Goal: Navigation & Orientation: Find specific page/section

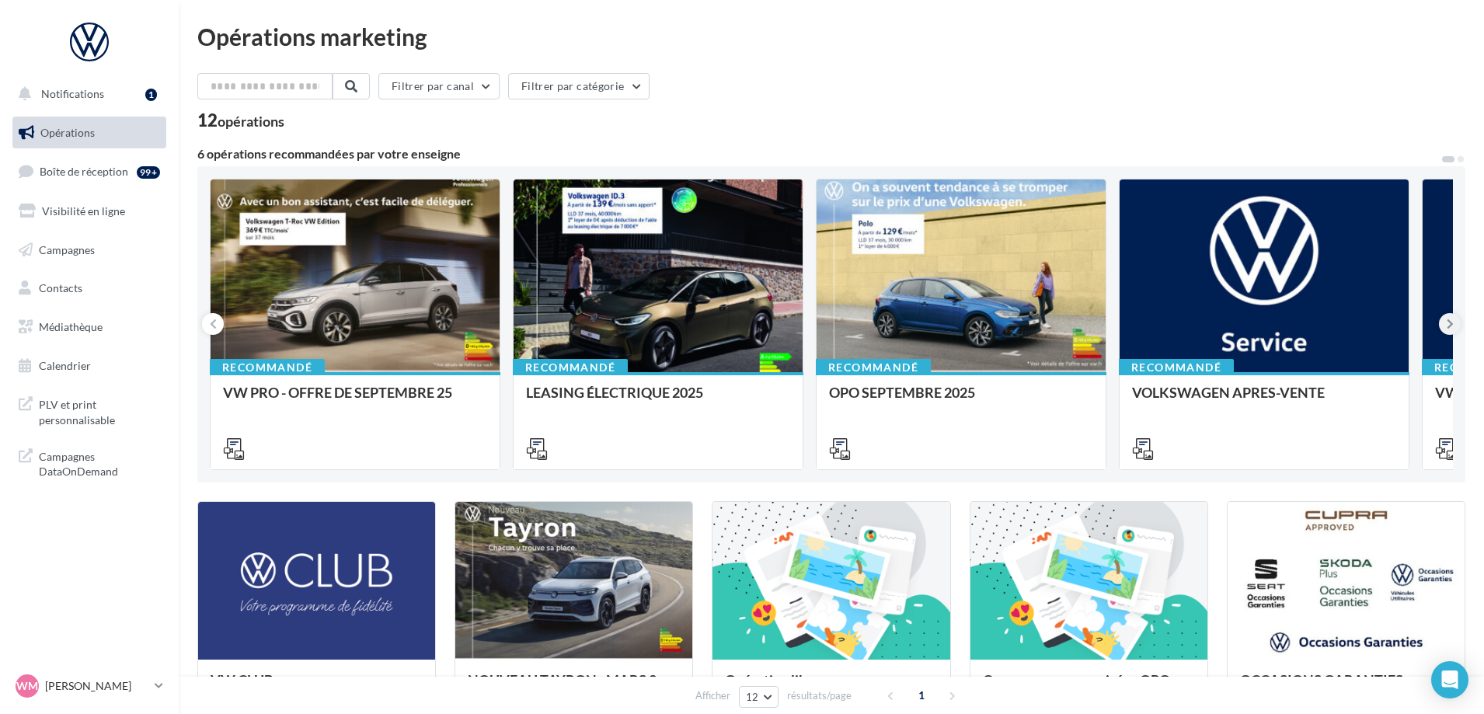
click at [1455, 322] on button at bounding box center [1450, 324] width 22 height 22
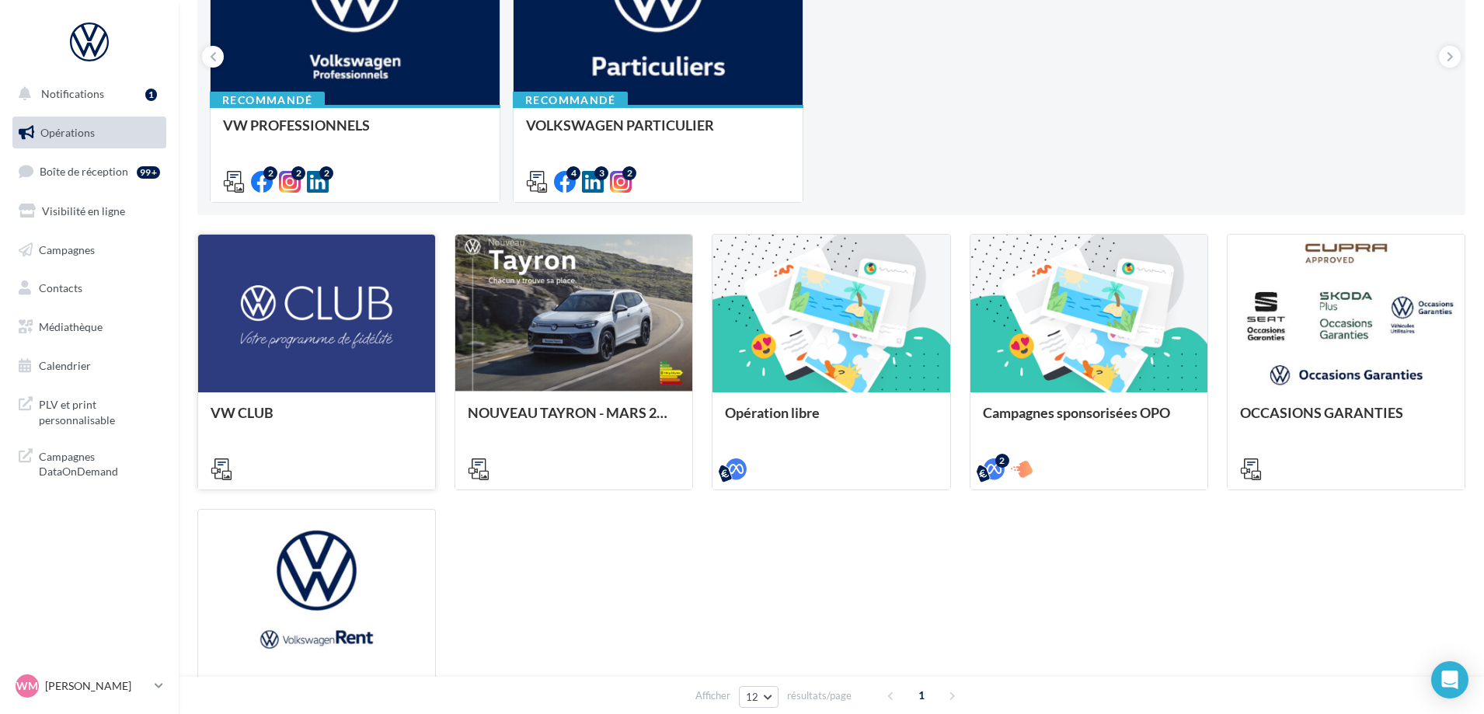
scroll to position [155, 0]
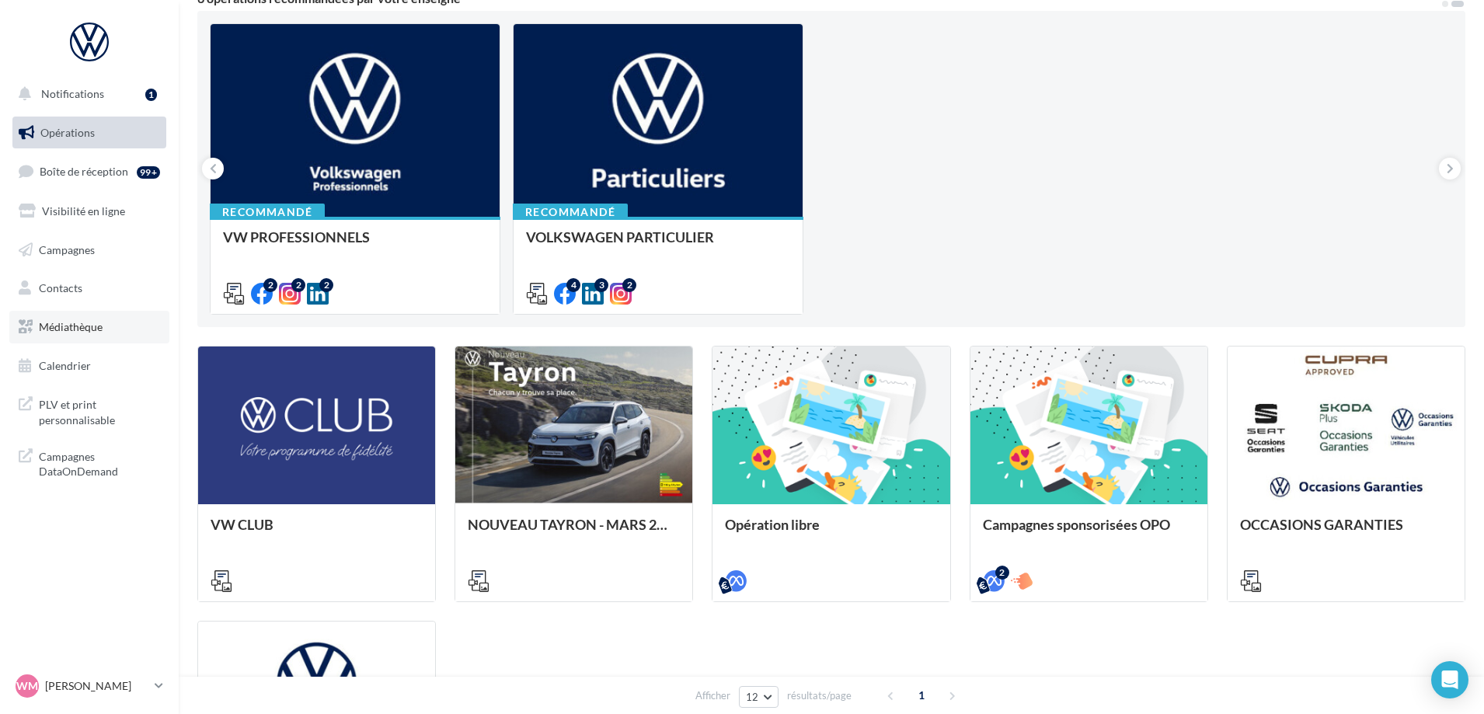
click at [81, 330] on span "Médiathèque" at bounding box center [71, 326] width 64 height 13
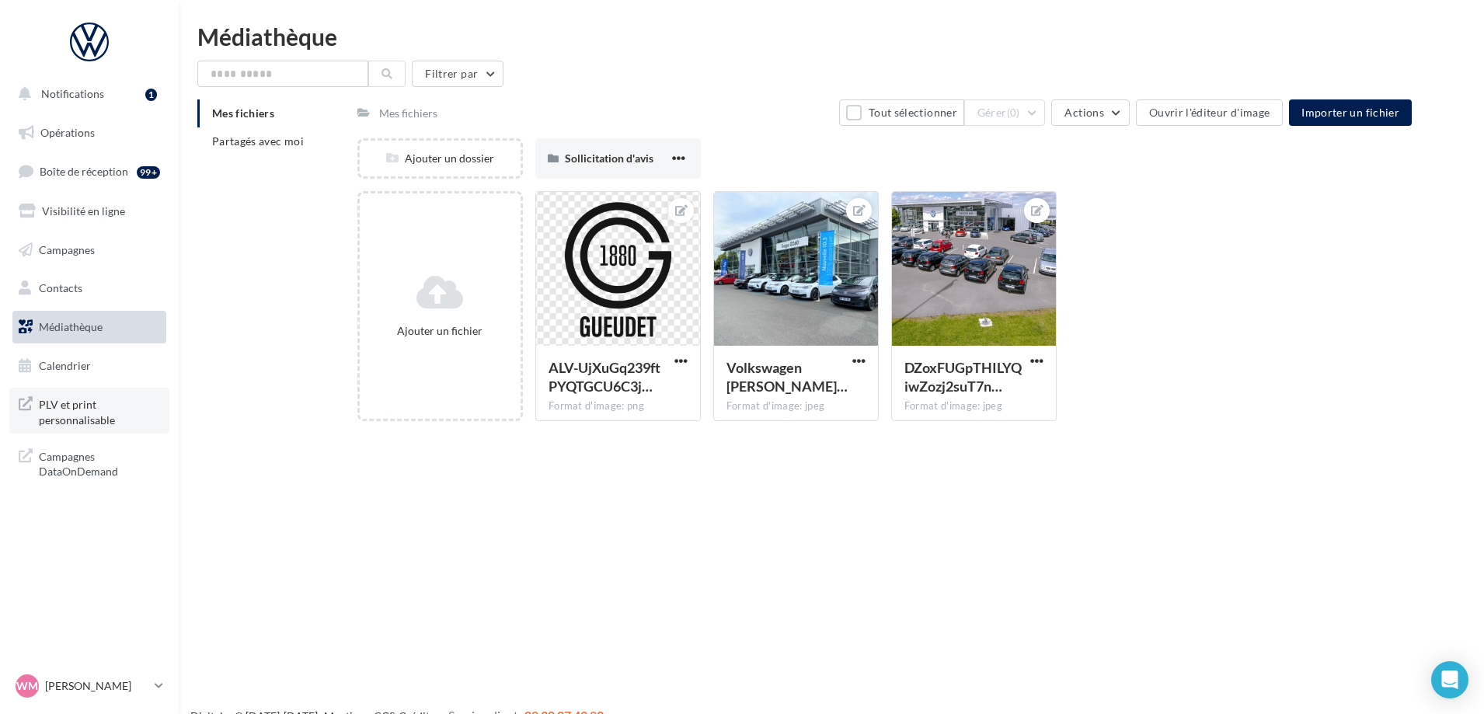
click at [73, 409] on span "PLV et print personnalisable" at bounding box center [99, 410] width 121 height 33
click at [290, 76] on input "text" at bounding box center [282, 74] width 171 height 26
click at [389, 73] on icon at bounding box center [387, 73] width 11 height 11
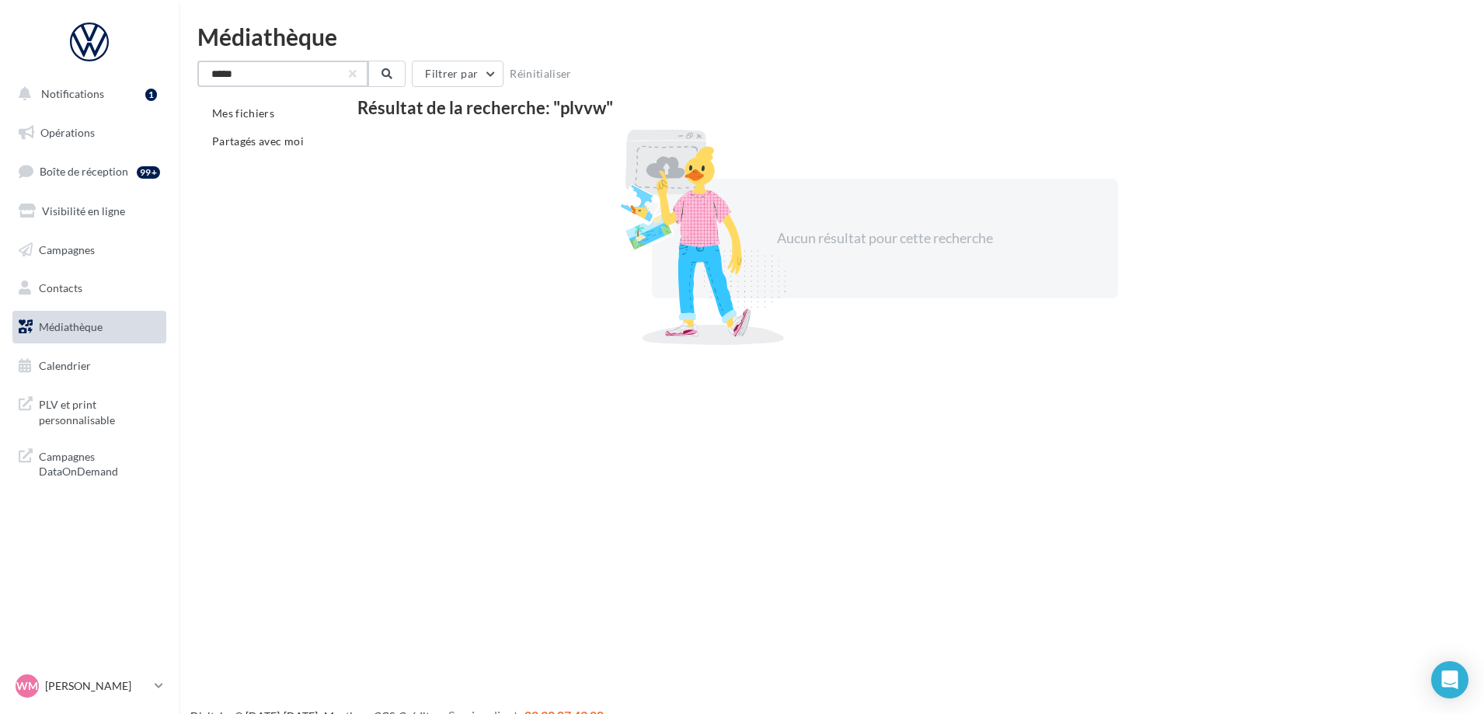
drag, startPoint x: 270, startPoint y: 75, endPoint x: 171, endPoint y: 75, distance: 98.7
click at [171, 75] on div "Notifications 1 Opérations Boîte de réception 99+ Visibilité en ligne Campagnes…" at bounding box center [742, 382] width 1484 height 714
type input "****"
click at [388, 76] on icon at bounding box center [387, 73] width 11 height 11
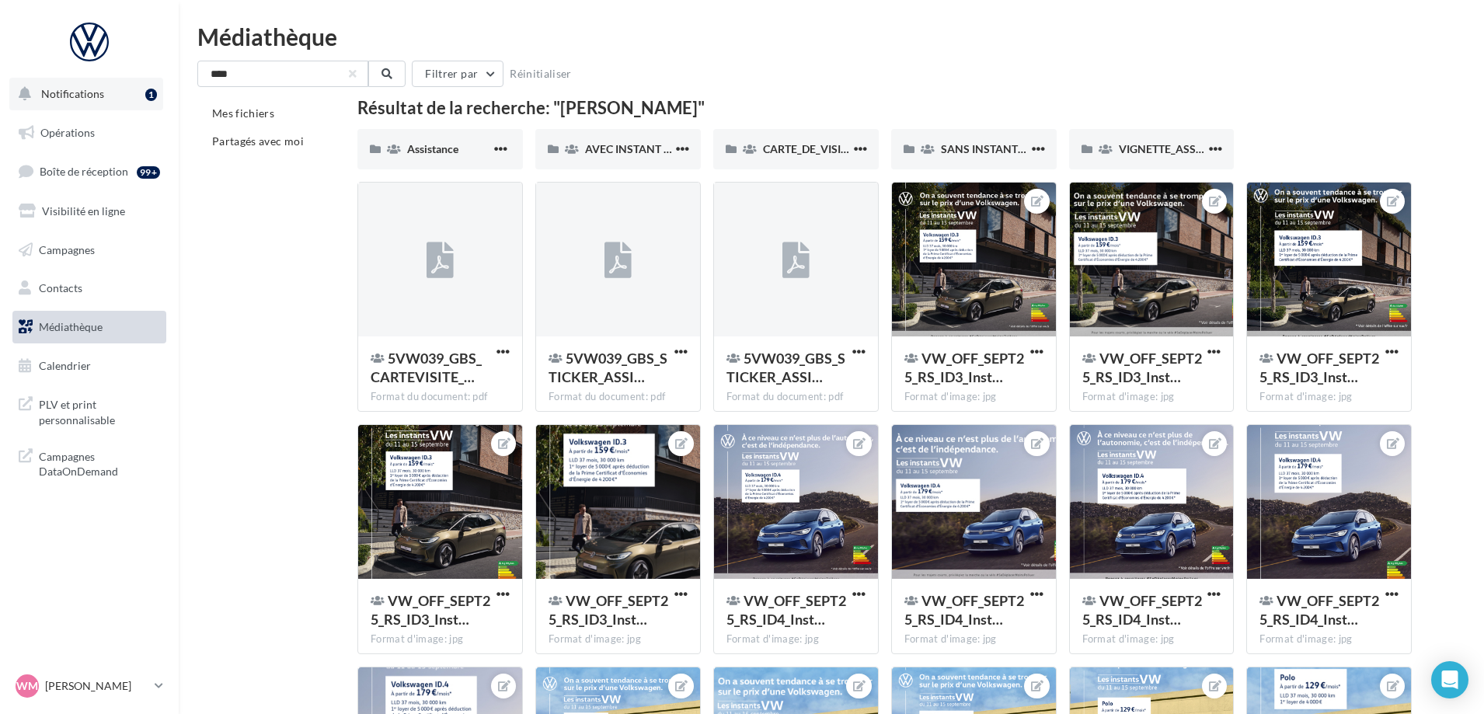
click at [61, 91] on span "Notifications" at bounding box center [72, 93] width 63 height 13
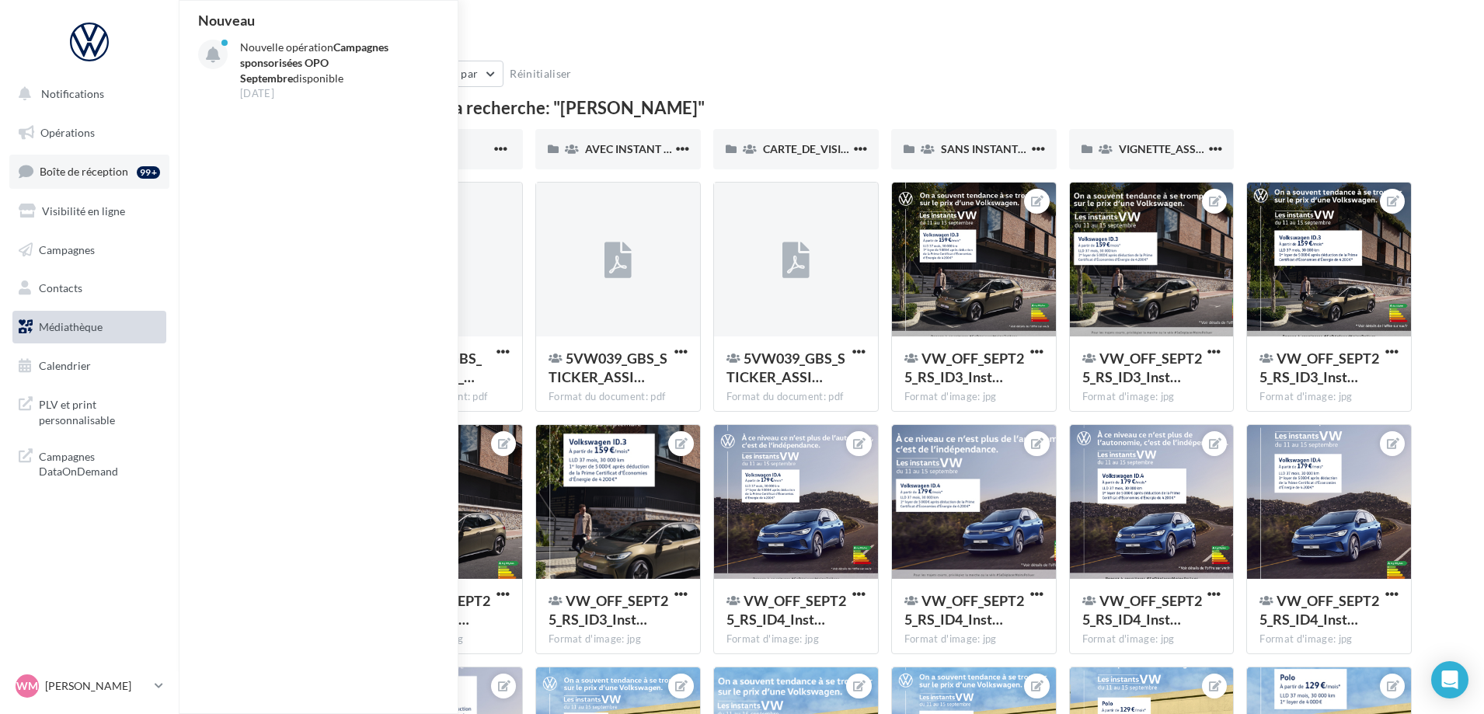
click at [75, 164] on link "Boîte de réception 99+" at bounding box center [89, 171] width 160 height 33
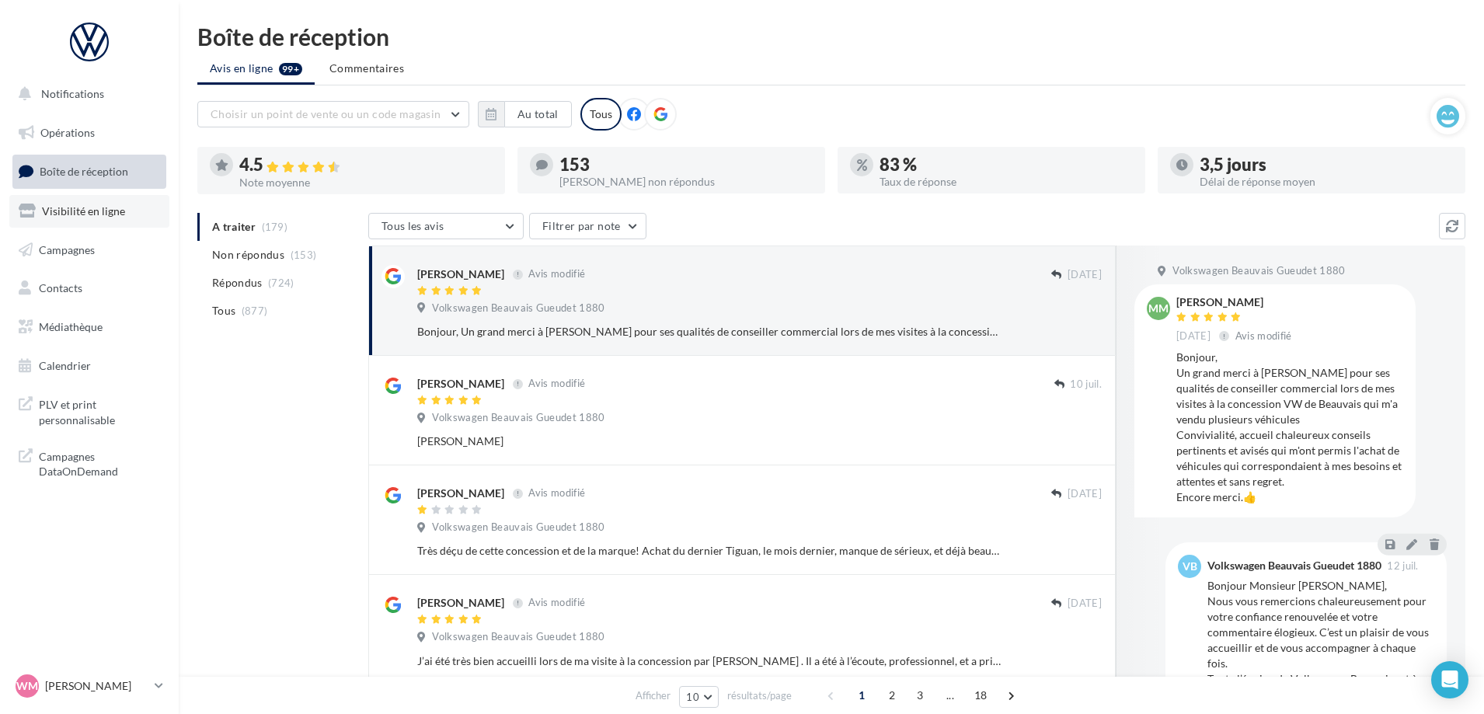
click at [78, 209] on span "Visibilité en ligne" at bounding box center [83, 210] width 83 height 13
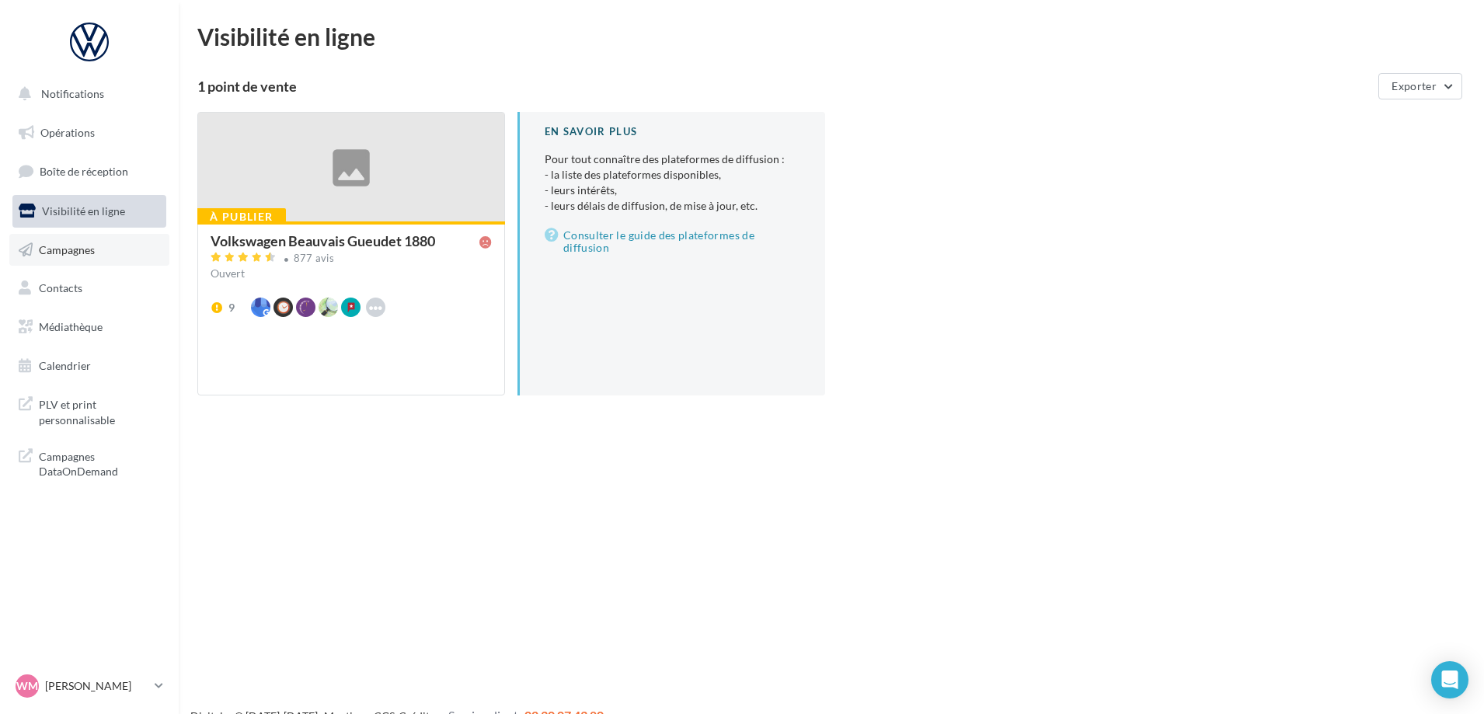
click at [75, 256] on link "Campagnes" at bounding box center [89, 250] width 160 height 33
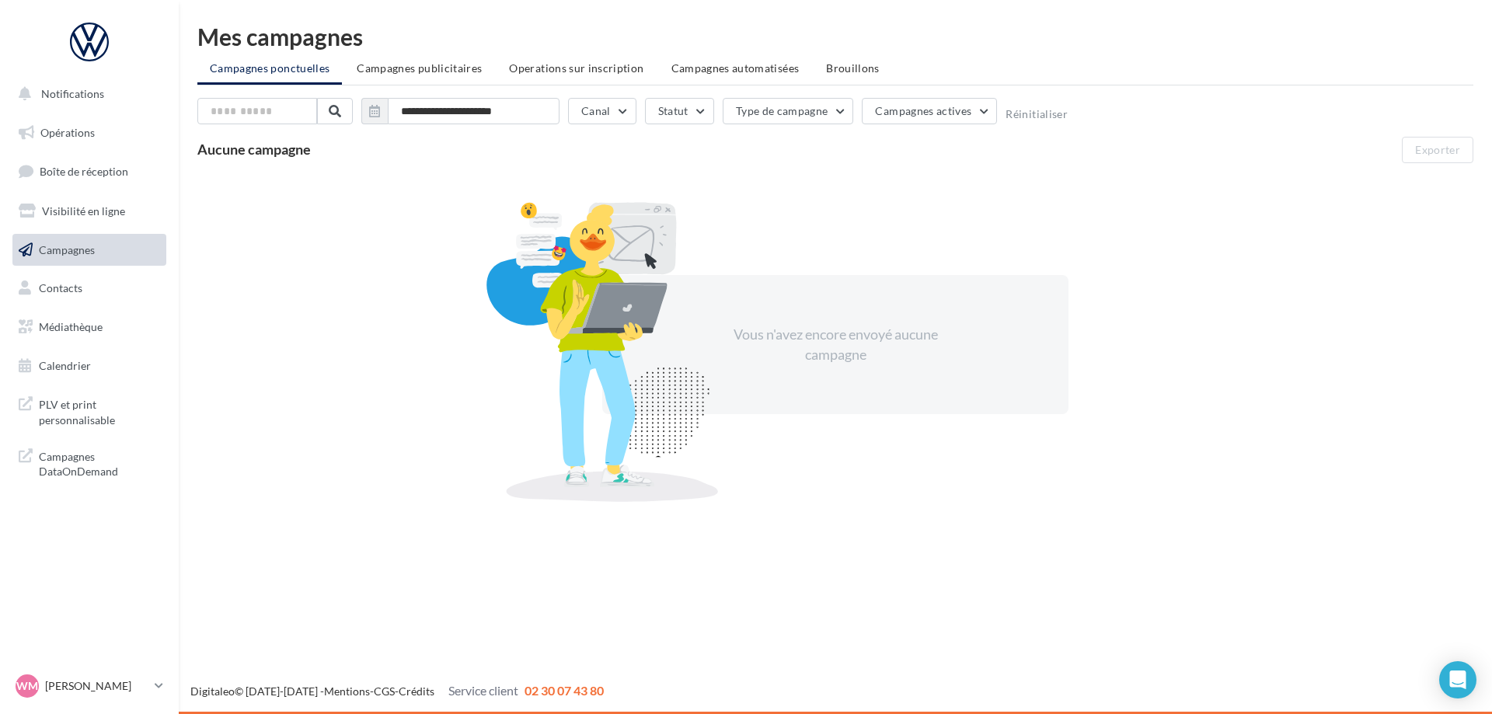
click at [76, 295] on span "Contacts" at bounding box center [61, 287] width 44 height 13
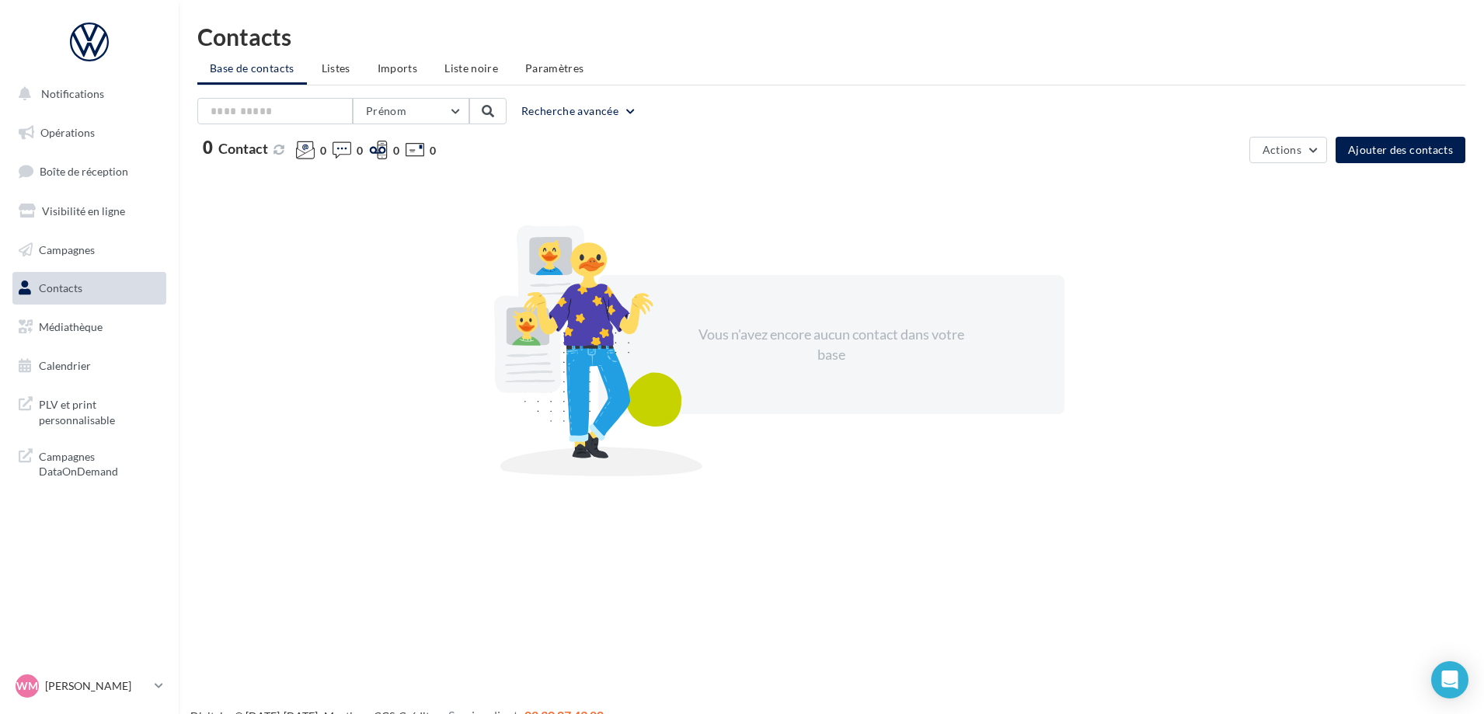
click at [76, 332] on span "Médiathèque" at bounding box center [71, 326] width 64 height 13
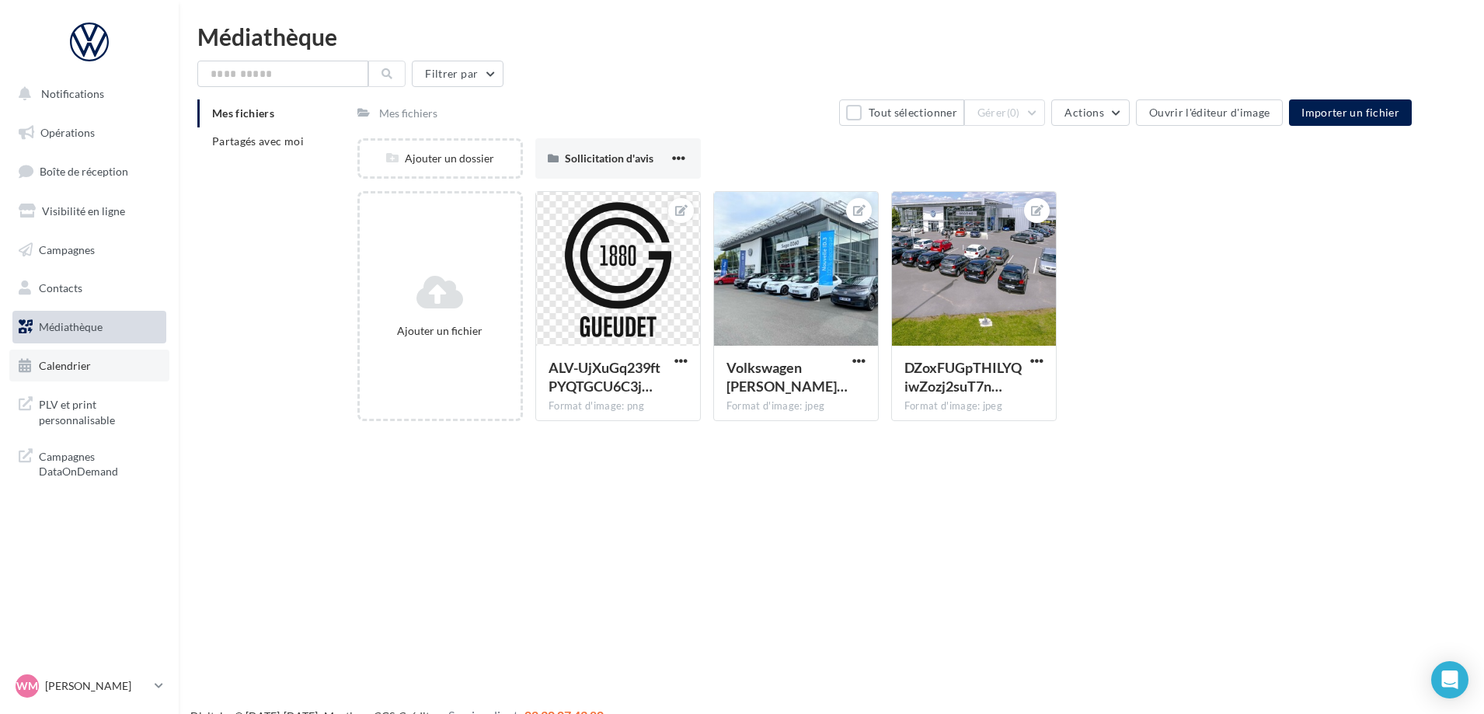
click at [78, 371] on span "Calendrier" at bounding box center [65, 365] width 52 height 13
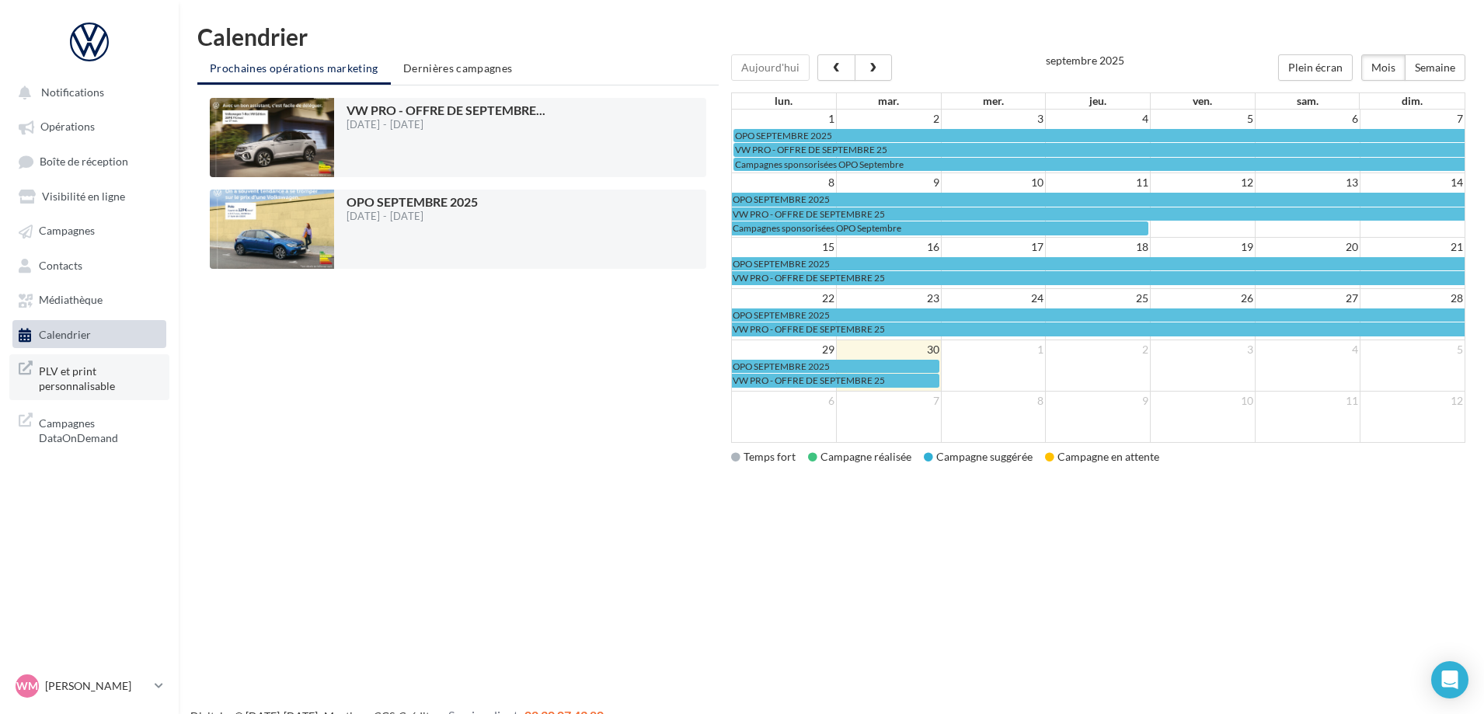
click at [94, 372] on span "PLV et print personnalisable" at bounding box center [99, 377] width 121 height 33
